Goal: Information Seeking & Learning: Learn about a topic

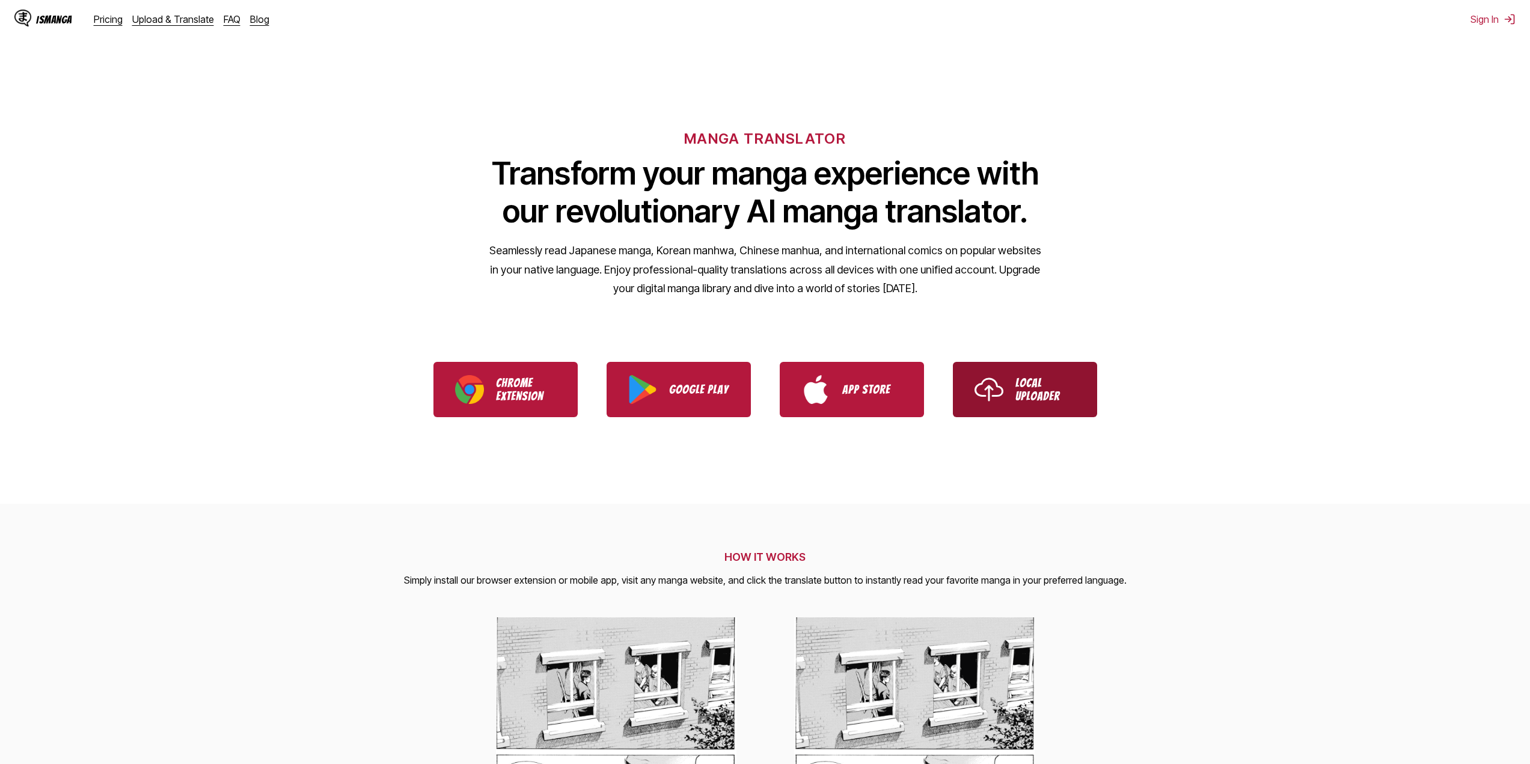
click at [982, 393] on img "Use IsManga Local Uploader" at bounding box center [988, 389] width 29 height 29
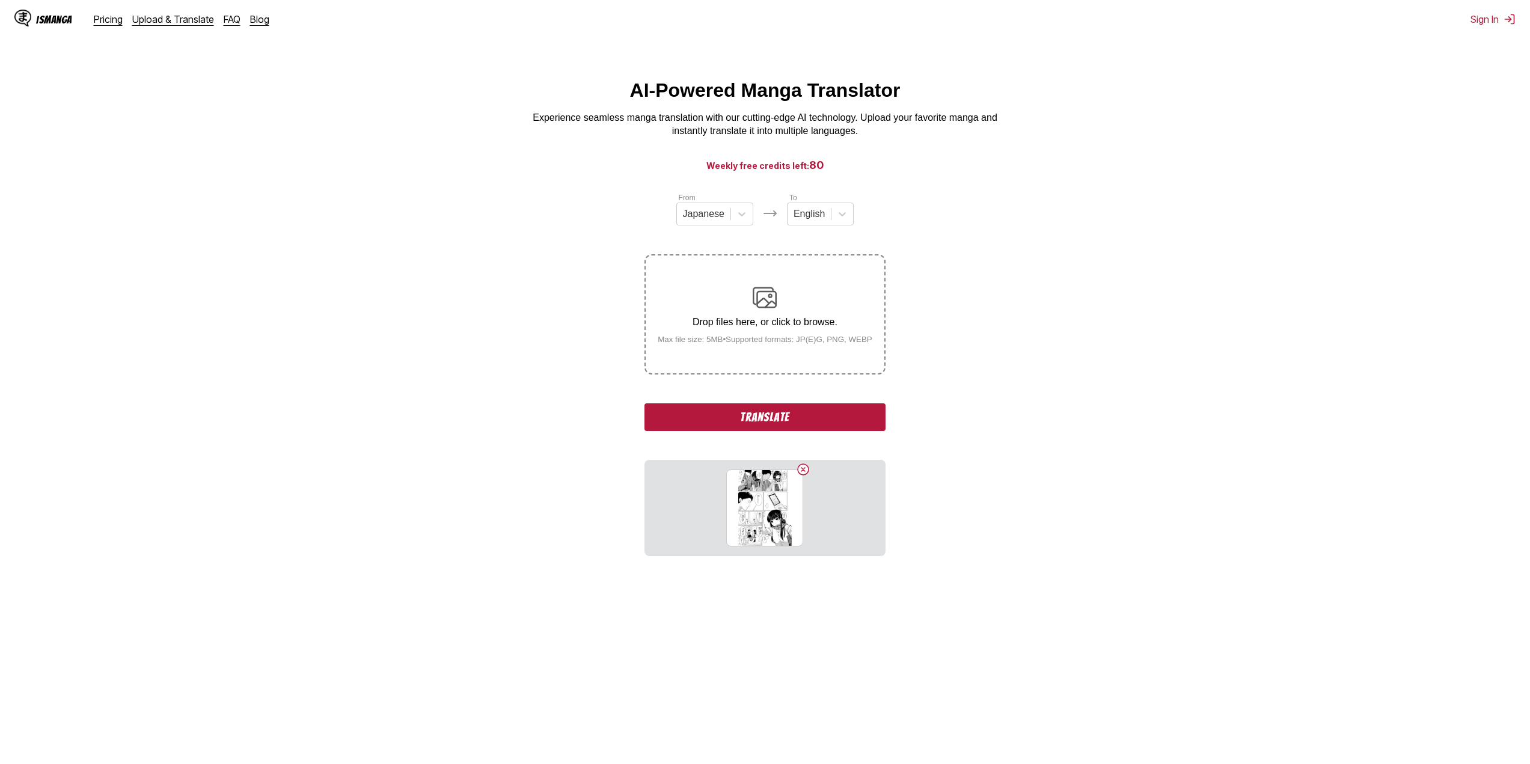
click at [805, 424] on button "Translate" at bounding box center [764, 417] width 240 height 28
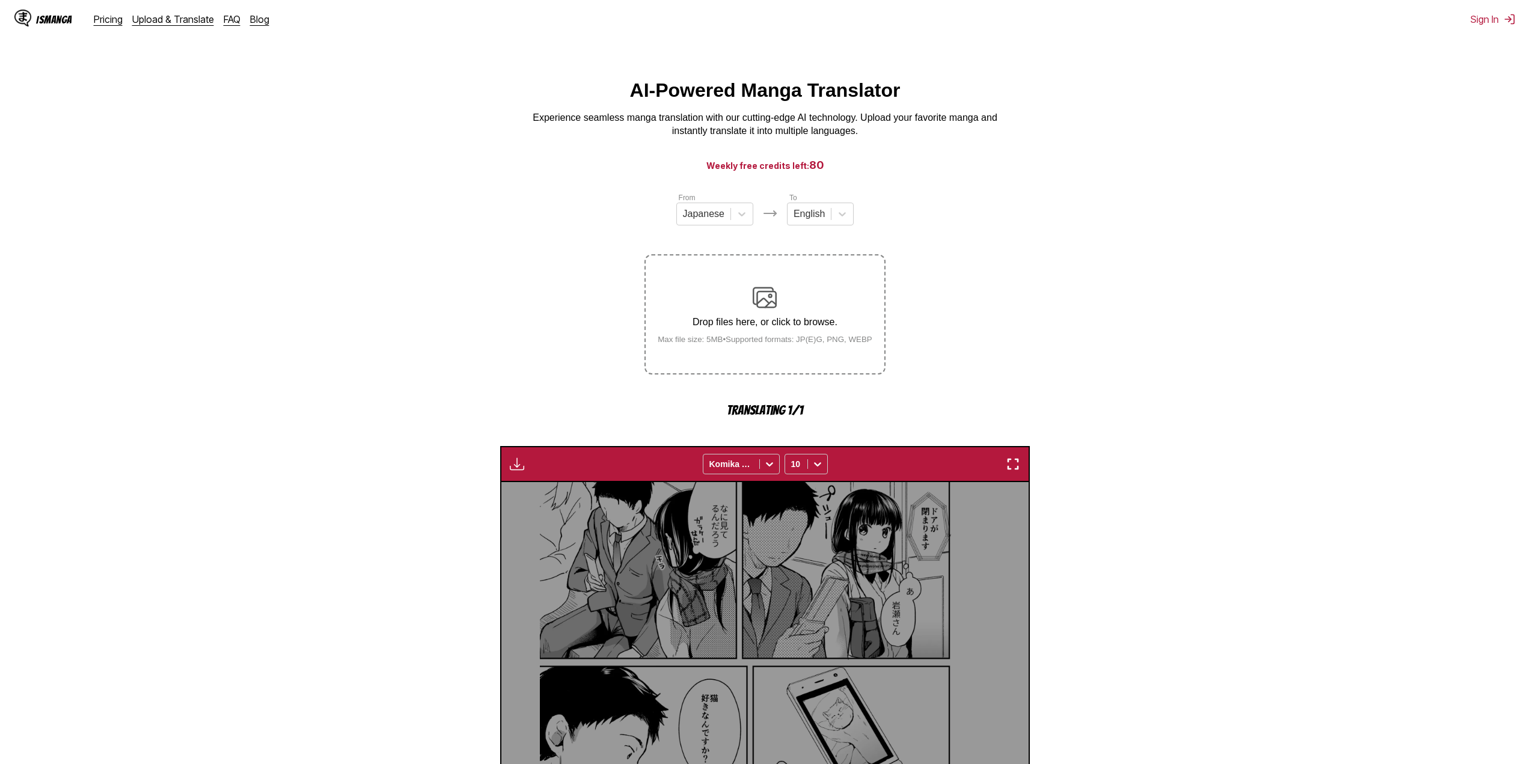
scroll to position [355, 0]
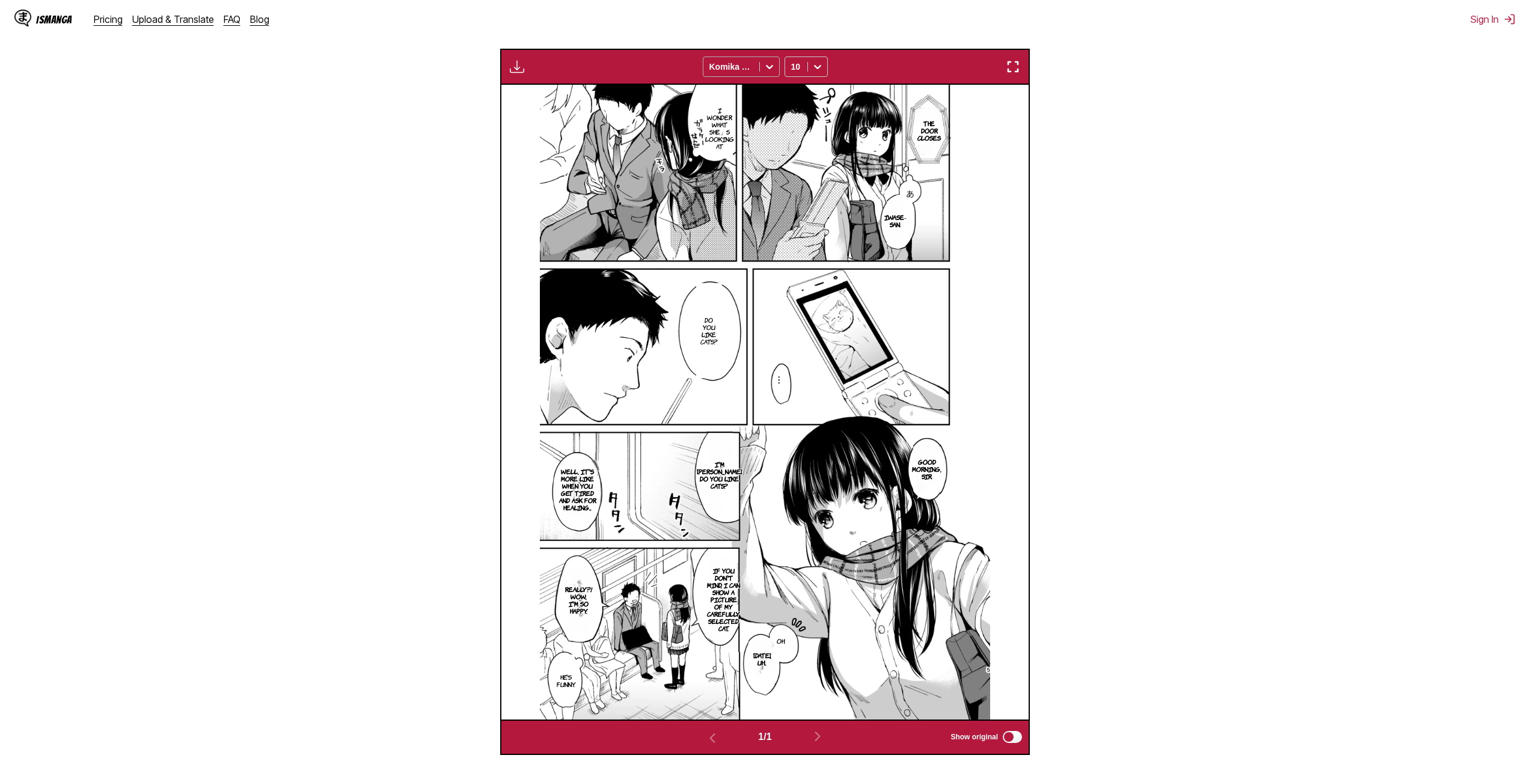
click at [744, 65] on div at bounding box center [731, 67] width 44 height 12
click at [239, 19] on div "Pricing Upload & Translate FAQ Blog" at bounding box center [186, 19] width 185 height 12
click at [225, 22] on link "FAQ" at bounding box center [232, 19] width 17 height 12
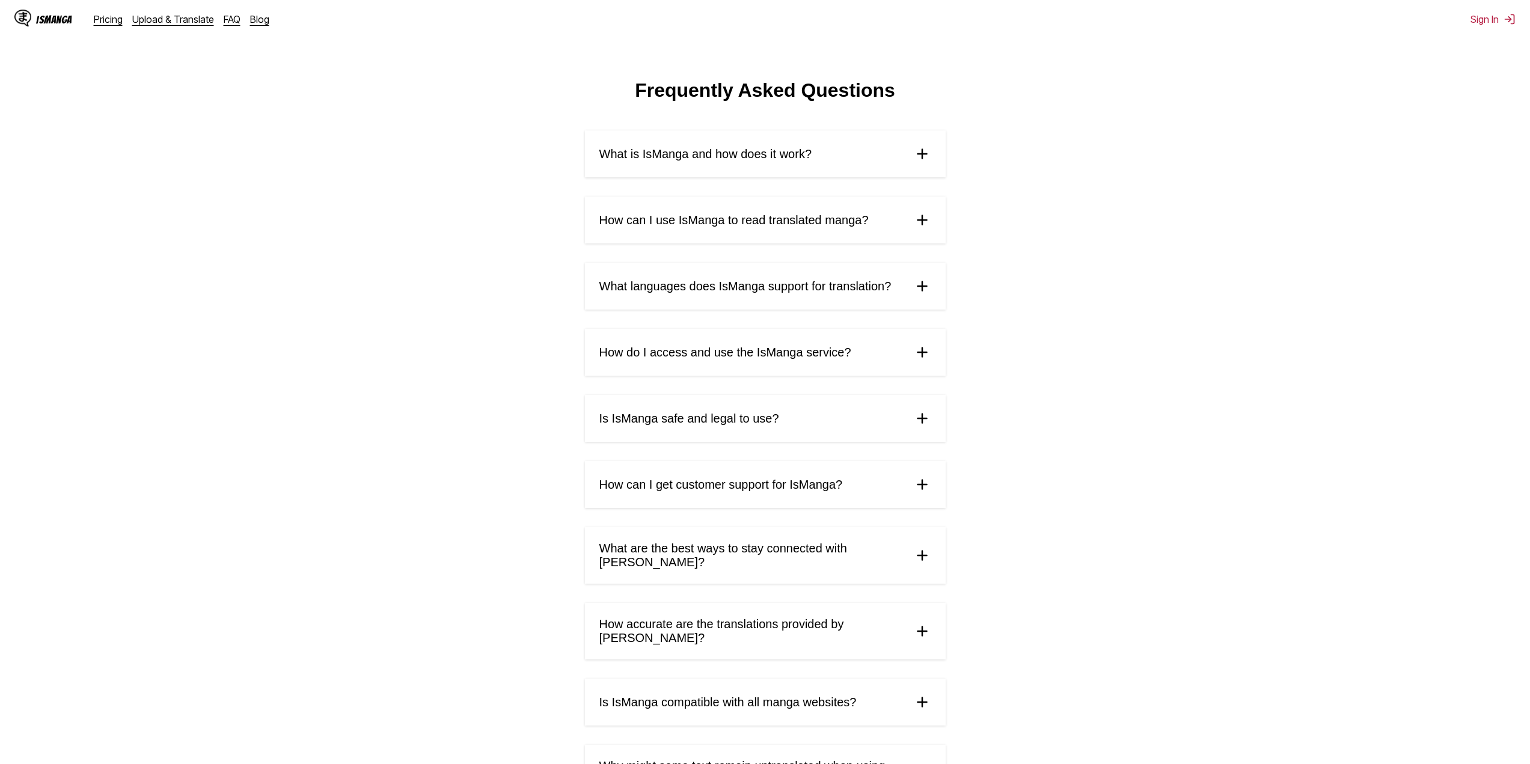
drag, startPoint x: 391, startPoint y: 79, endPoint x: 399, endPoint y: 82, distance: 7.8
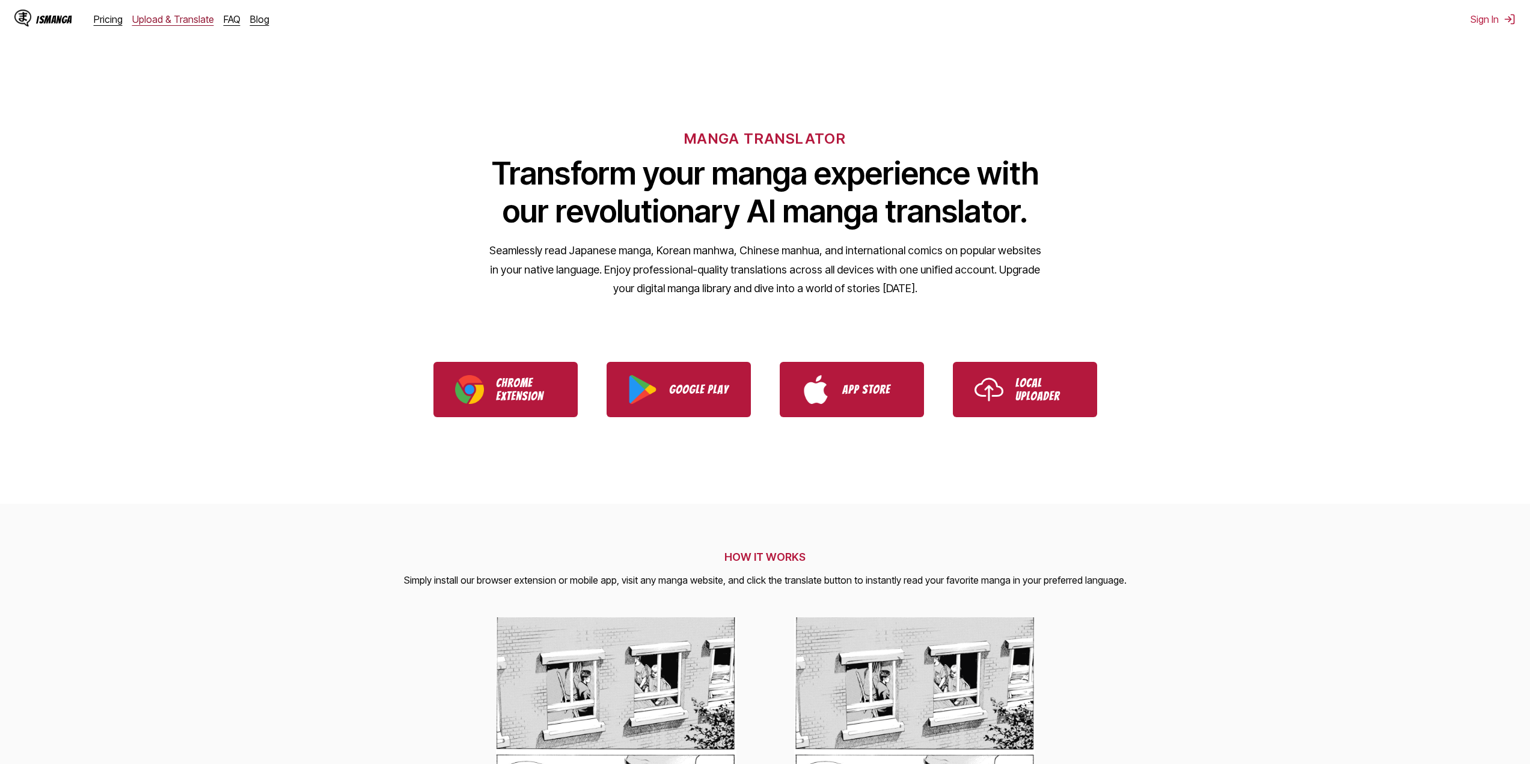
click at [194, 18] on link "Upload & Translate" at bounding box center [173, 19] width 82 height 12
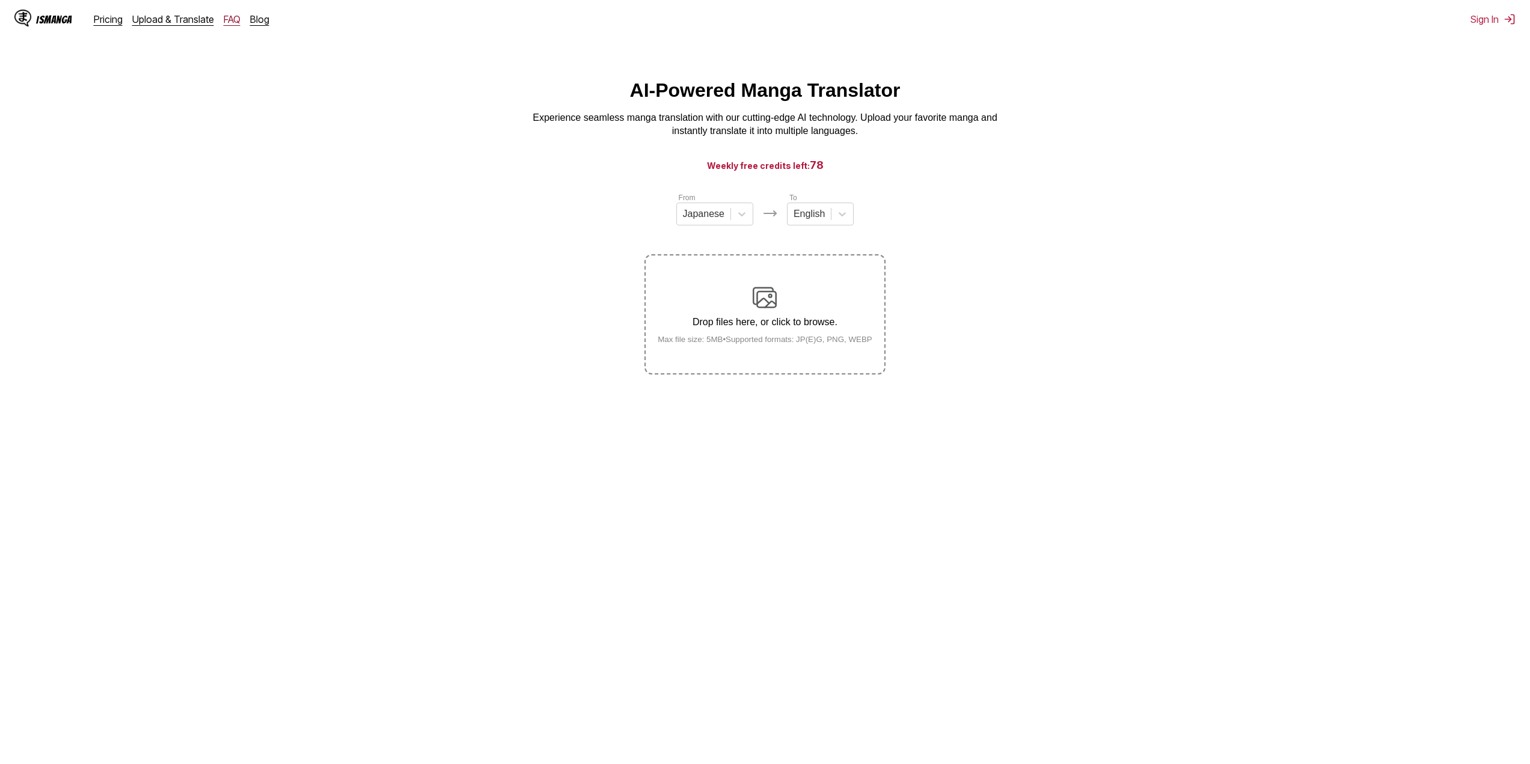
click at [230, 14] on link "FAQ" at bounding box center [232, 19] width 17 height 12
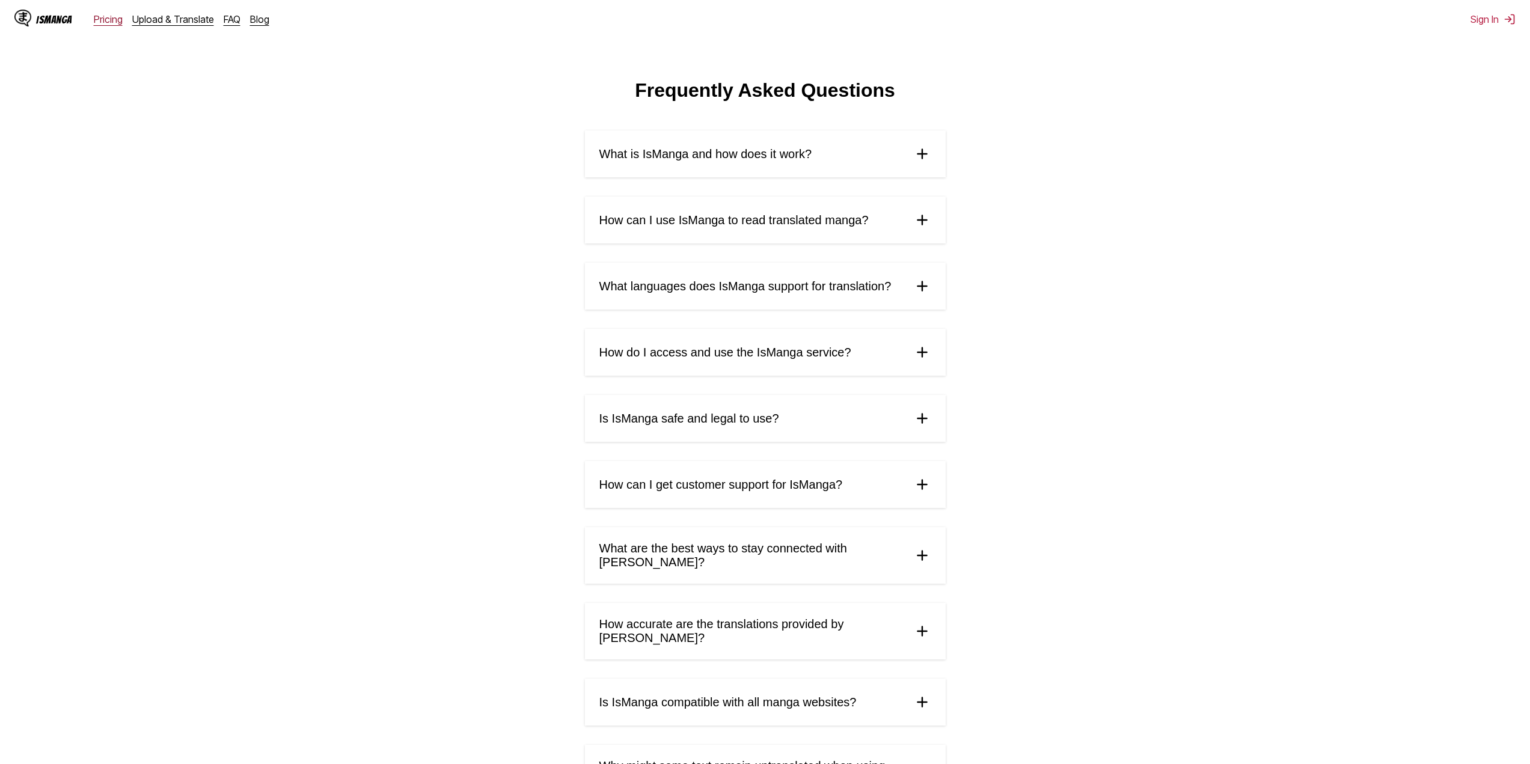
click at [112, 24] on link "Pricing" at bounding box center [108, 19] width 29 height 12
